Goal: Task Accomplishment & Management: Use online tool/utility

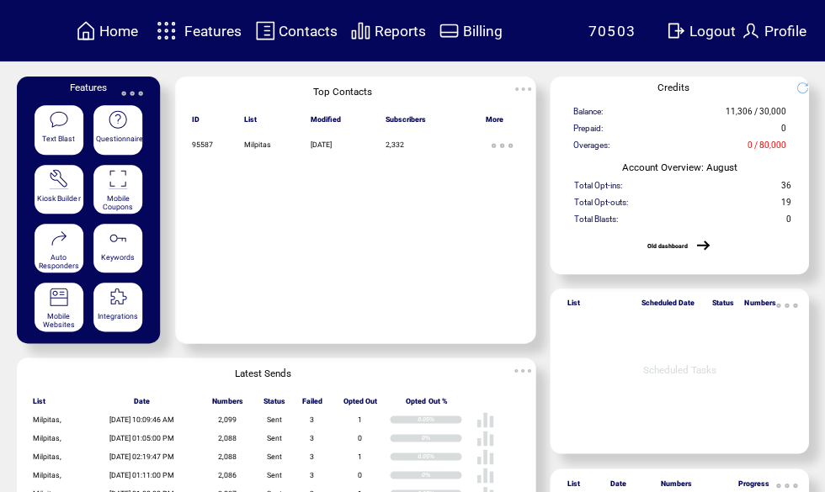
click at [211, 28] on span "Features" at bounding box center [212, 31] width 57 height 17
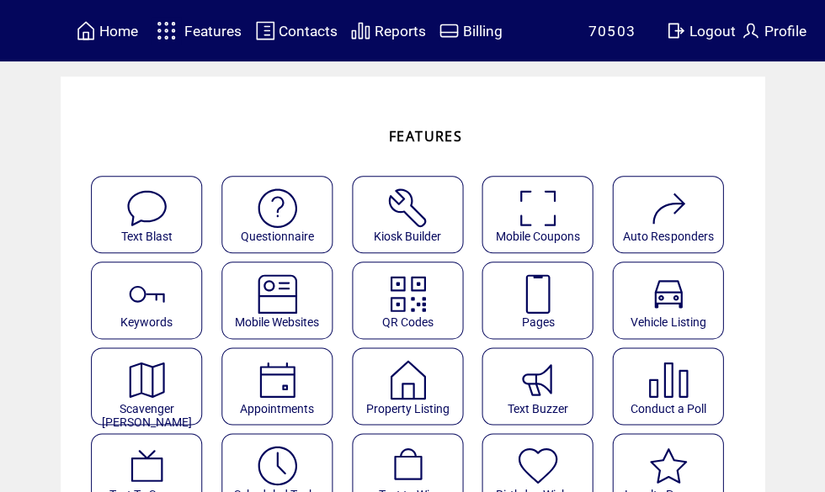
scroll to position [38, 0]
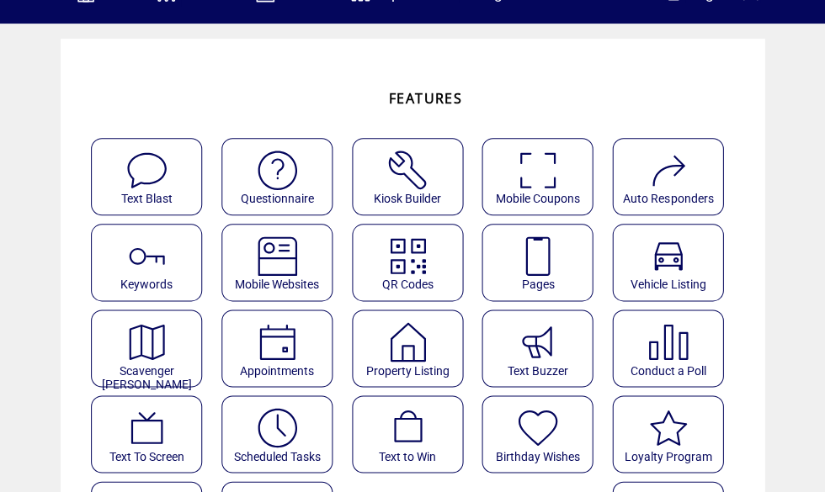
click at [294, 426] on img at bounding box center [277, 428] width 45 height 45
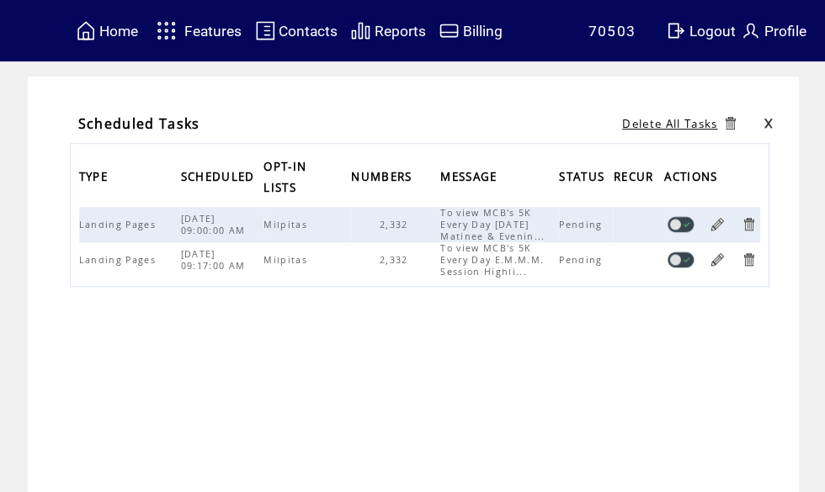
click at [211, 30] on span "Features" at bounding box center [212, 31] width 57 height 17
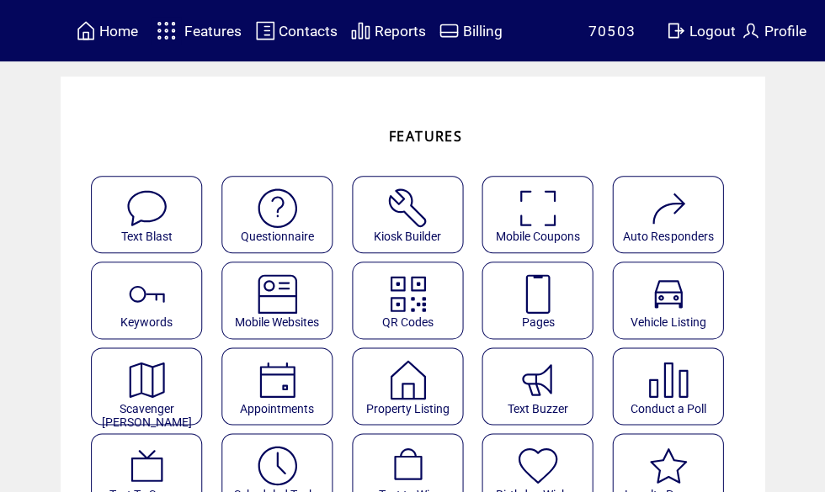
click at [552, 298] on img at bounding box center [537, 294] width 45 height 45
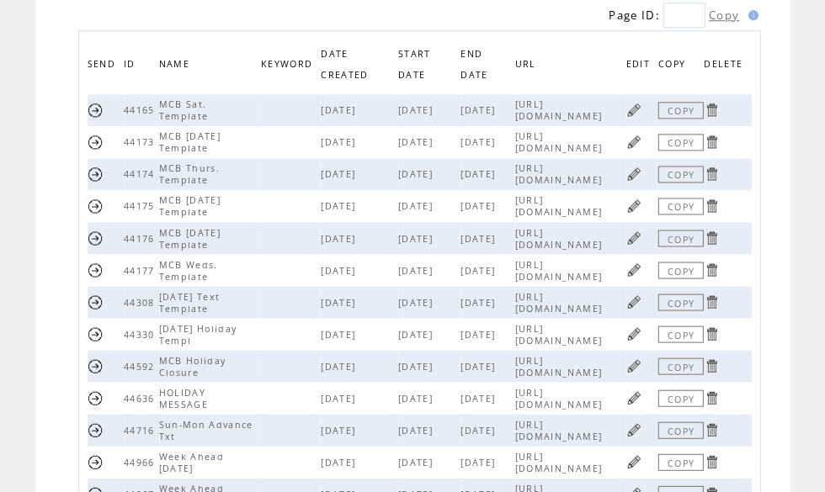
scroll to position [181, 0]
click at [635, 209] on link at bounding box center [634, 207] width 16 height 16
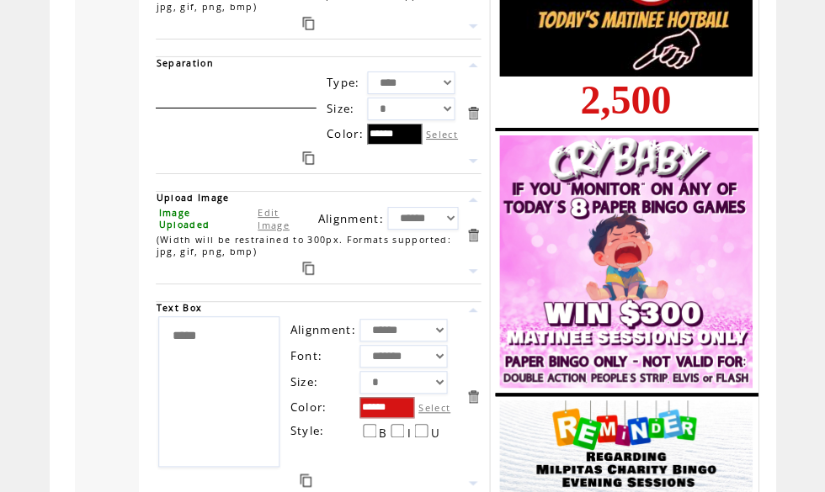
scroll to position [694, 0]
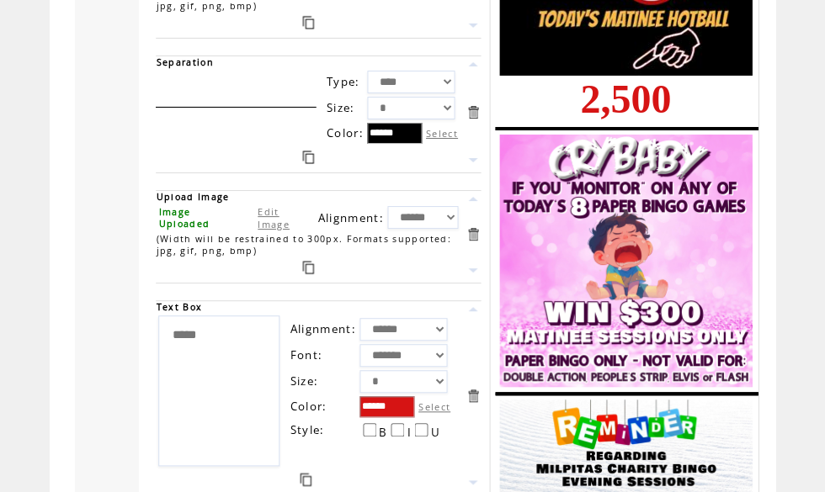
click at [210, 364] on textarea "*****" at bounding box center [218, 391] width 121 height 151
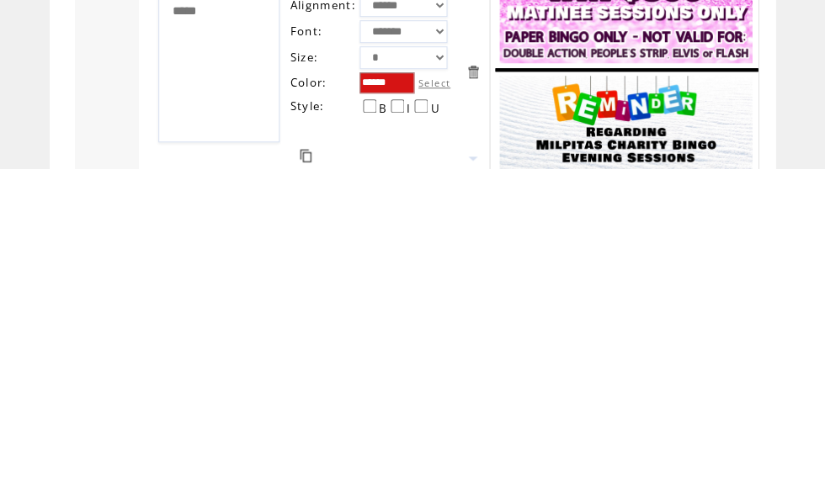
click at [221, 316] on textarea "*****" at bounding box center [218, 391] width 121 height 151
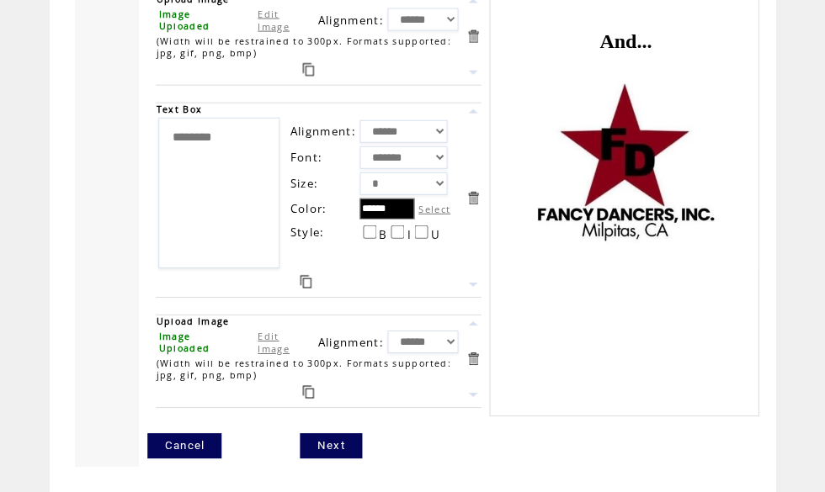
scroll to position [3818, 0]
type textarea "*****"
click at [334, 459] on link "Next" at bounding box center [330, 446] width 61 height 25
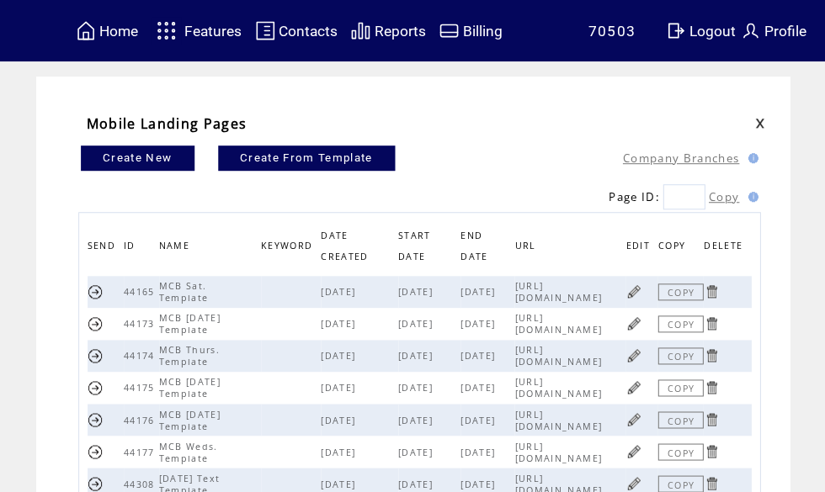
click at [210, 31] on span "Features" at bounding box center [212, 31] width 57 height 17
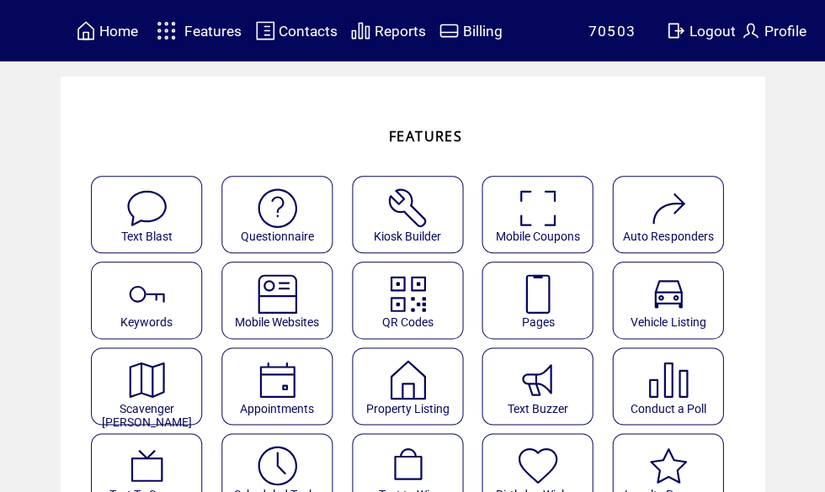
click at [295, 467] on img at bounding box center [277, 466] width 45 height 45
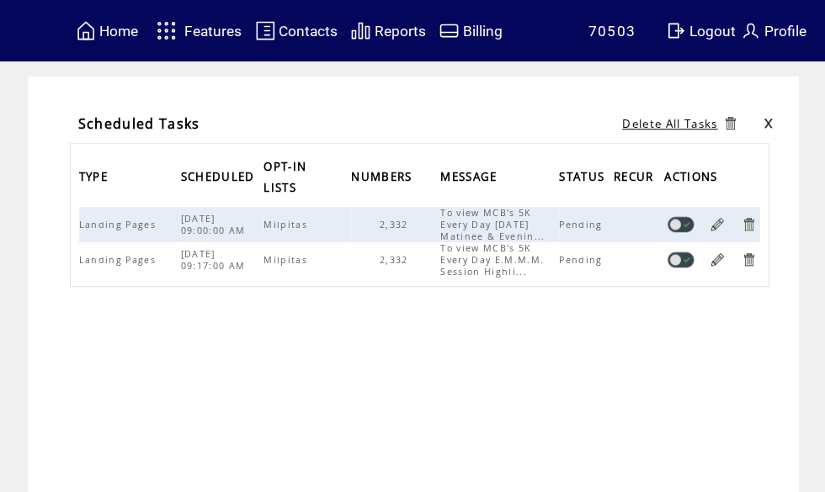
click at [720, 229] on link at bounding box center [717, 224] width 16 height 16
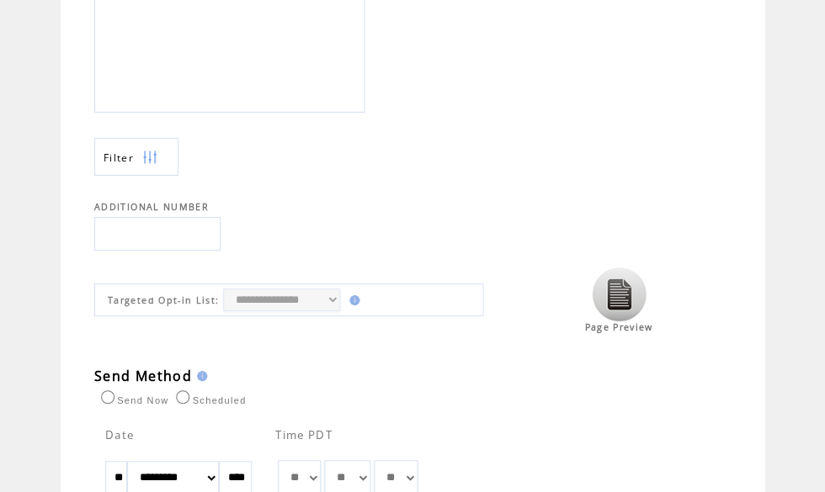
scroll to position [610, 0]
click at [627, 302] on img at bounding box center [619, 294] width 54 height 54
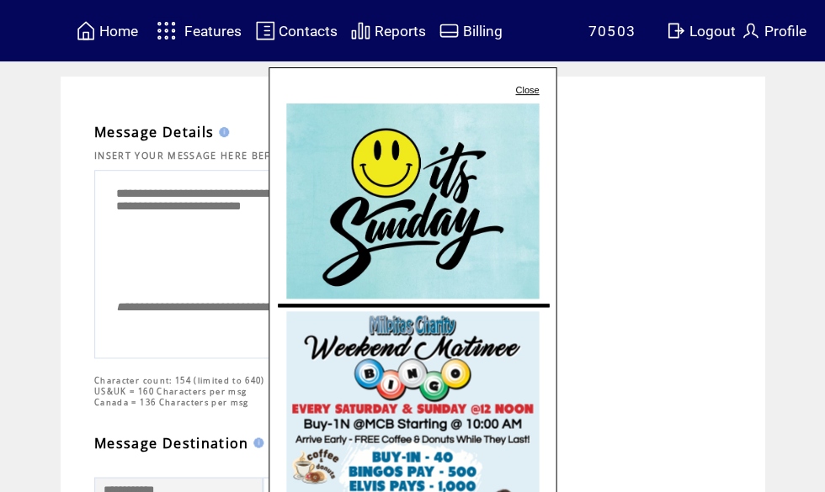
click at [521, 93] on link "Close" at bounding box center [527, 90] width 24 height 10
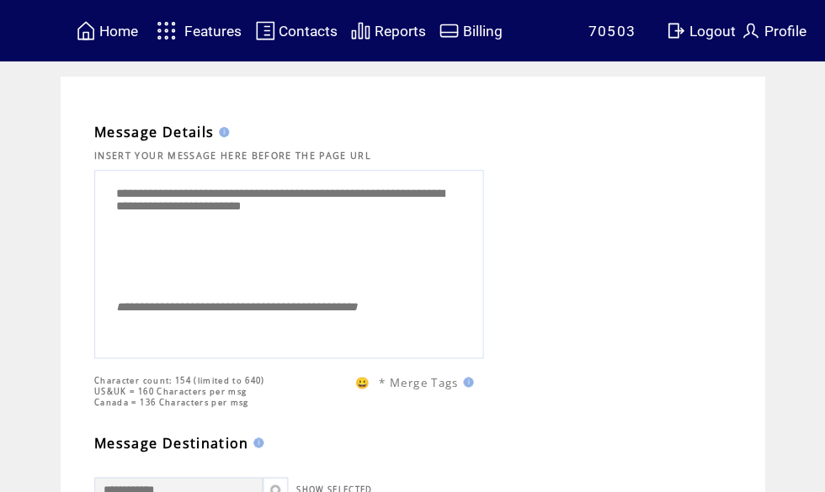
click at [111, 28] on span "Home" at bounding box center [118, 31] width 39 height 17
